Goal: Task Accomplishment & Management: Manage account settings

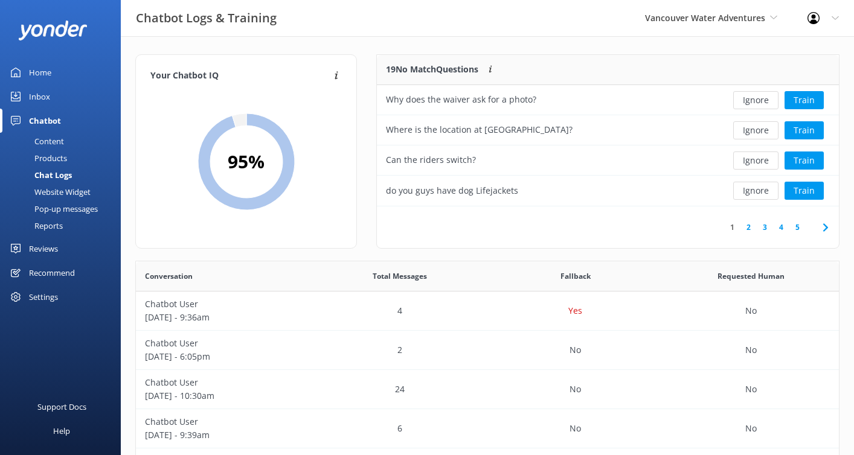
scroll to position [414, 694]
click at [740, 25] on div "Vancouver Water Adventures Kendall's Adventure Co Cool Tours Inc Tongariro Rive…" at bounding box center [711, 18] width 162 height 36
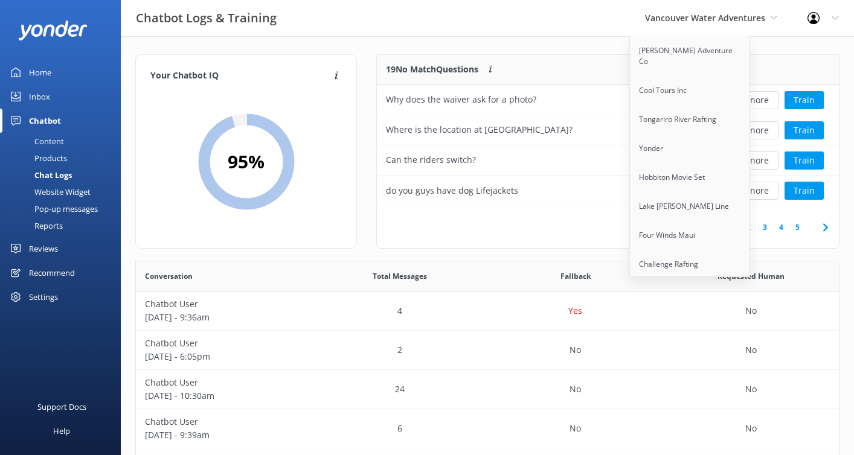
scroll to position [1093, 0]
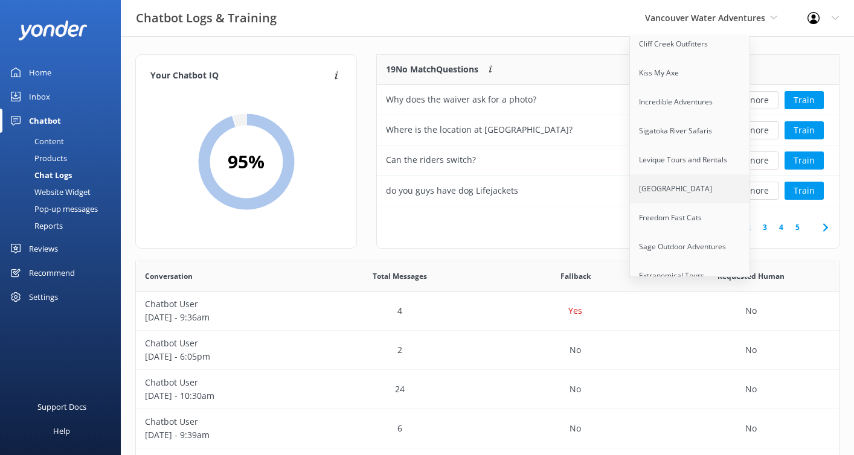
click at [682, 174] on link "[GEOGRAPHIC_DATA]" at bounding box center [690, 188] width 121 height 29
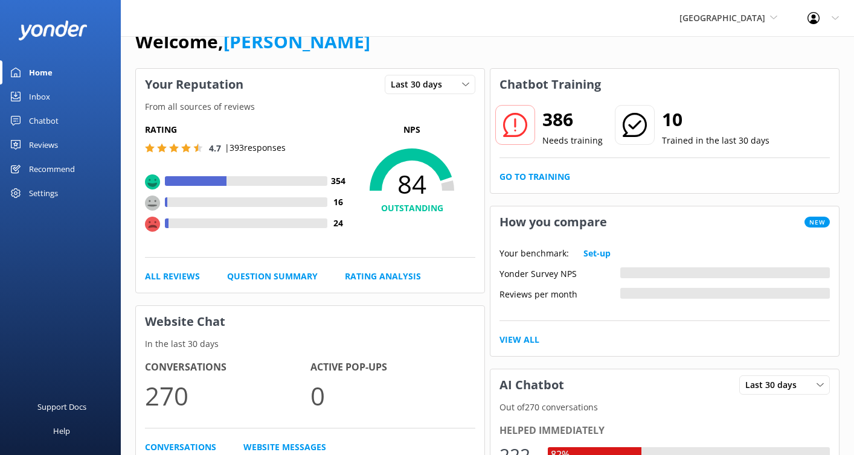
scroll to position [30, 0]
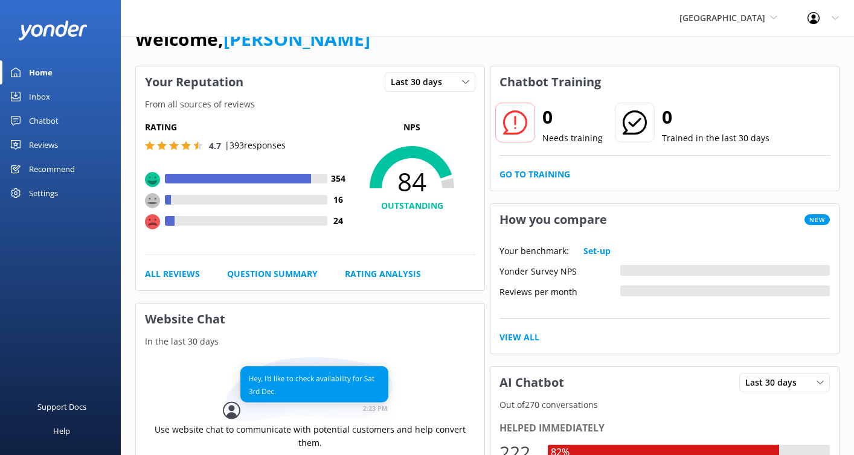
click at [50, 194] on div "Settings" at bounding box center [43, 193] width 29 height 24
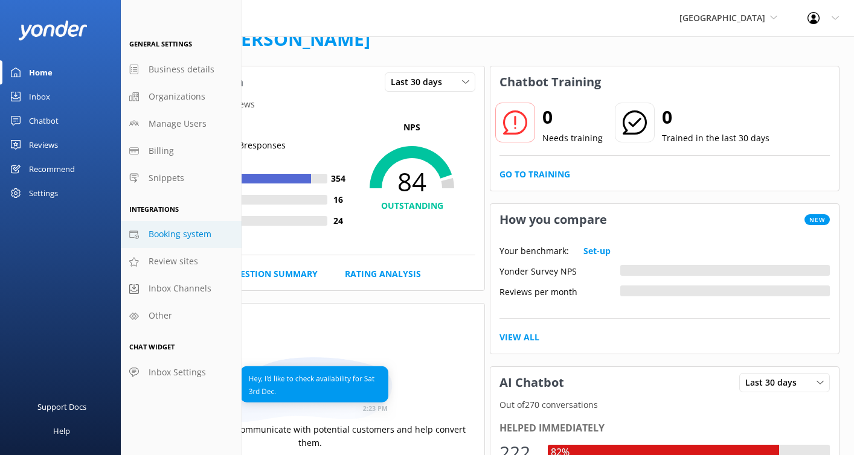
click at [196, 240] on span "Booking system" at bounding box center [180, 234] width 63 height 13
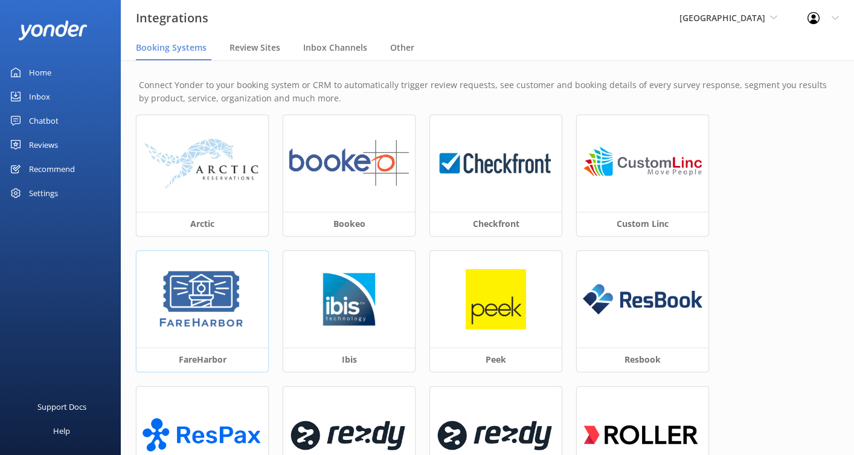
click at [231, 295] on img at bounding box center [201, 299] width 91 height 60
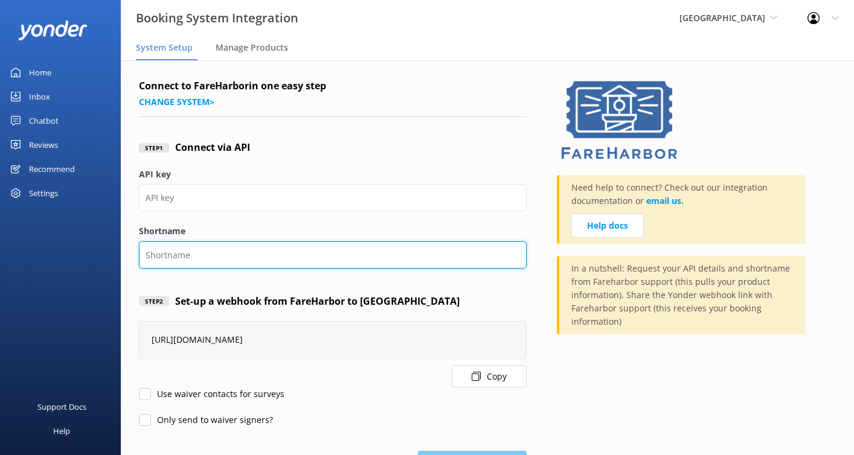
click at [218, 255] on input "Shortname" at bounding box center [333, 254] width 388 height 27
paste input "rivervalley"
type input "rivervalley"
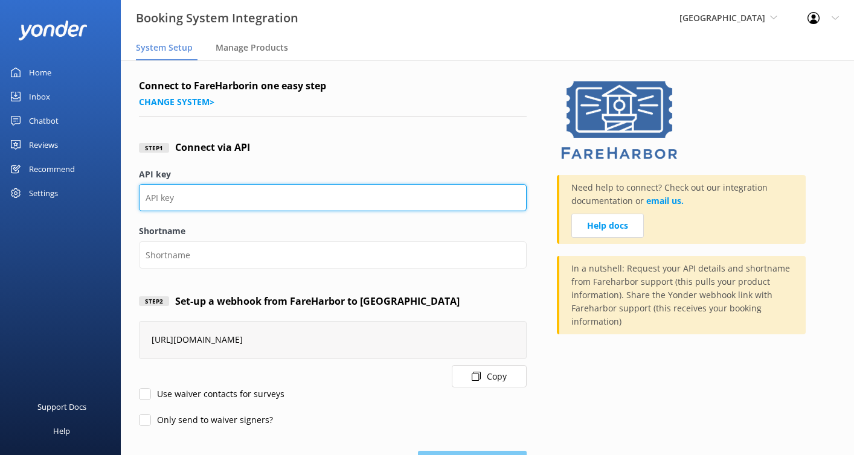
click at [220, 197] on input "API key" at bounding box center [333, 197] width 388 height 27
paste input "05f661cd-6b0c-4991-90b4-f88d18cf6542"
type input "05f661cd-6b0c-4991-90b4-f88d18cf6542"
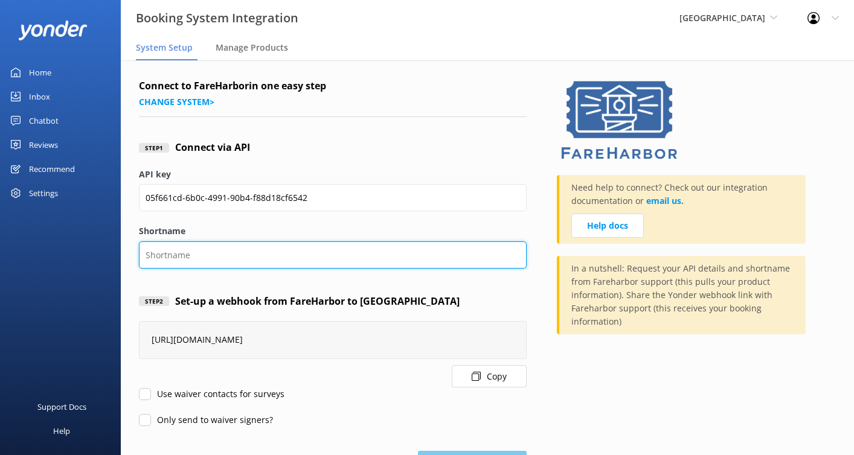
click at [191, 249] on input "Shortname" at bounding box center [333, 254] width 388 height 27
type input "rivervalley"
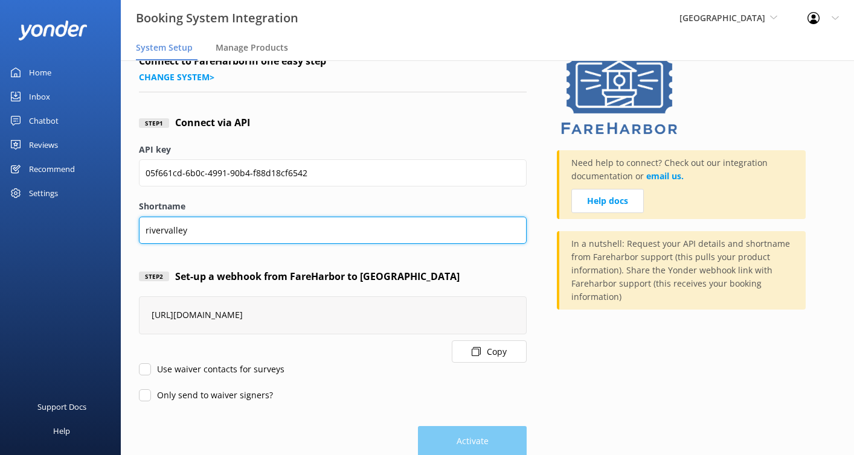
scroll to position [50, 0]
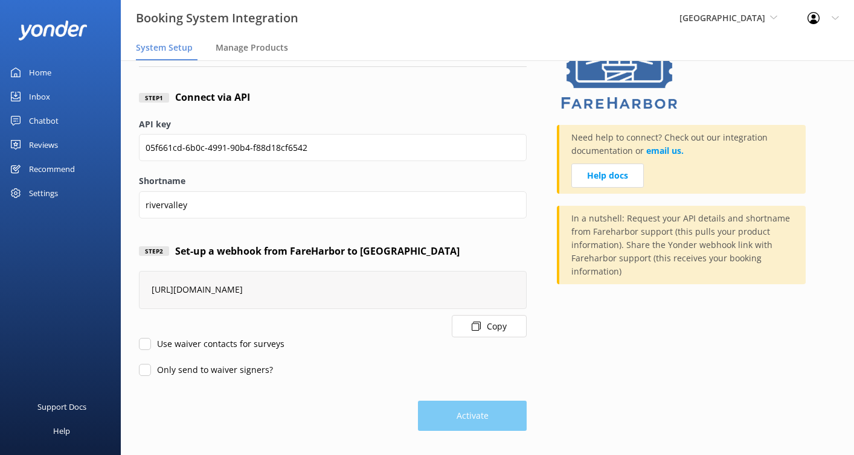
click at [146, 342] on input "Use waiver contacts for surveys" at bounding box center [145, 344] width 12 height 12
checkbox input "true"
click at [146, 369] on input "Only send to waiver signers?" at bounding box center [145, 370] width 12 height 12
checkbox input "true"
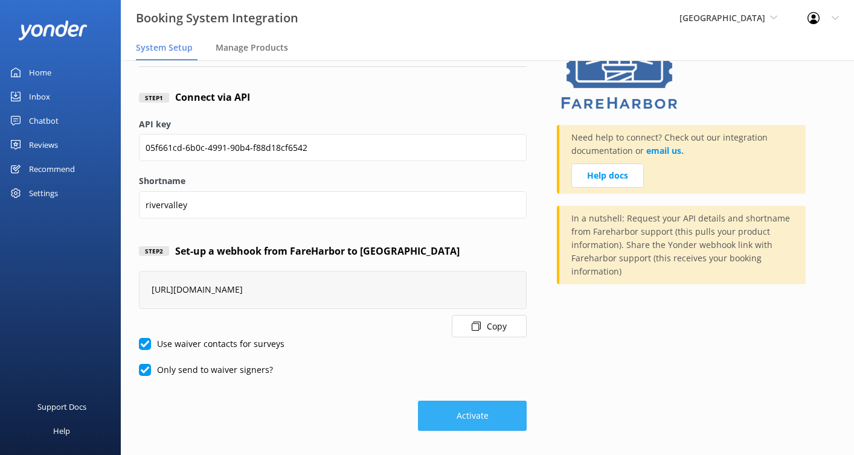
click at [489, 418] on button "Activate" at bounding box center [472, 416] width 109 height 30
click at [142, 348] on input "Use waiver contacts for surveys" at bounding box center [145, 344] width 12 height 12
checkbox input "false"
click at [142, 377] on form "Connect to FareHarbor in one easy step Change system > Step 1 Connect via API A…" at bounding box center [333, 229] width 388 height 403
click at [147, 367] on input "Only send to waiver signers?" at bounding box center [145, 370] width 12 height 12
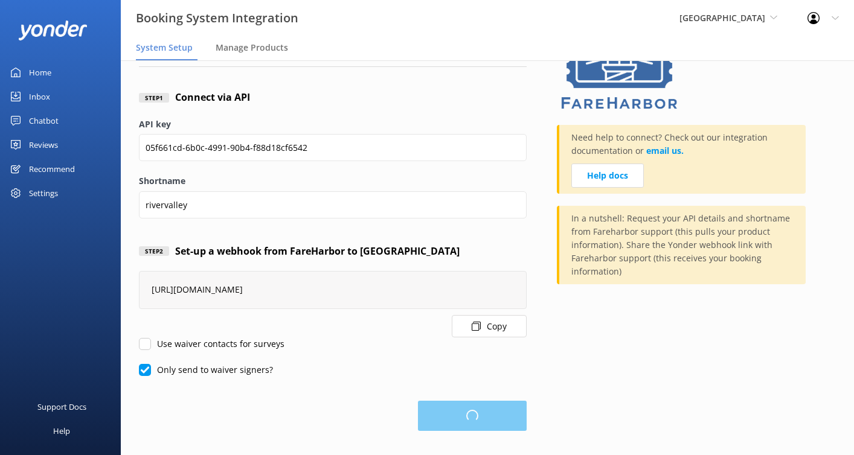
checkbox input "false"
checkbox input "true"
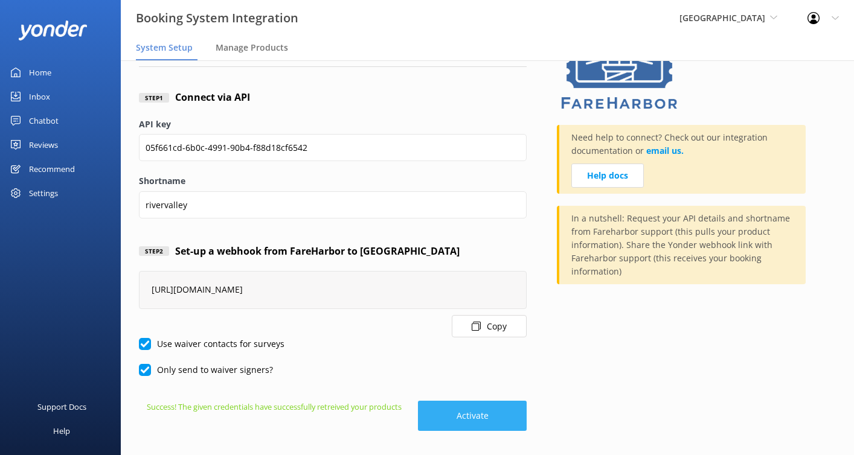
click at [455, 417] on button "Activate" at bounding box center [472, 416] width 109 height 30
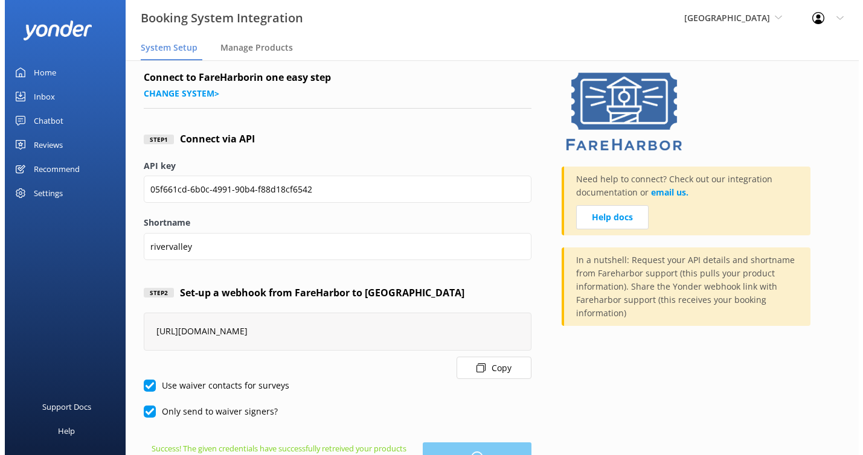
scroll to position [0, 0]
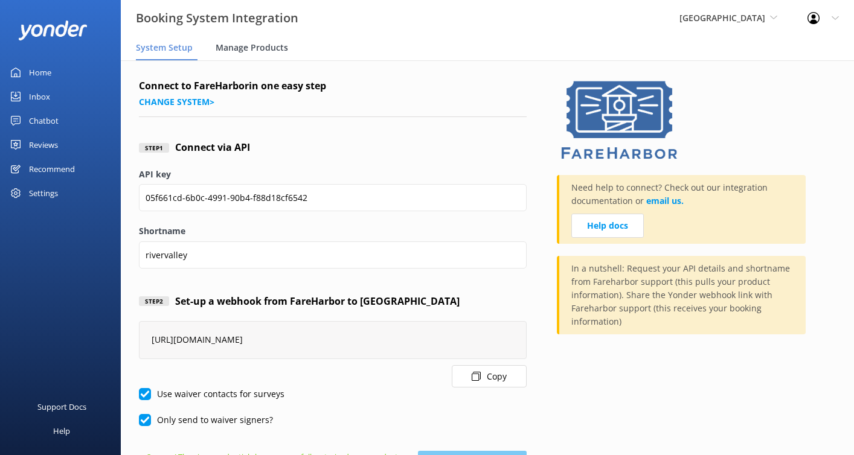
click at [247, 47] on span "Manage Products" at bounding box center [252, 48] width 72 height 12
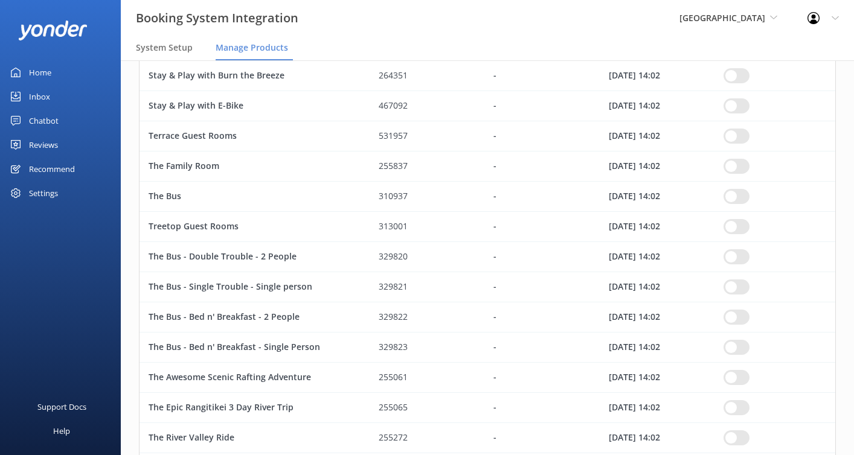
scroll to position [1191, 0]
